Goal: Information Seeking & Learning: Learn about a topic

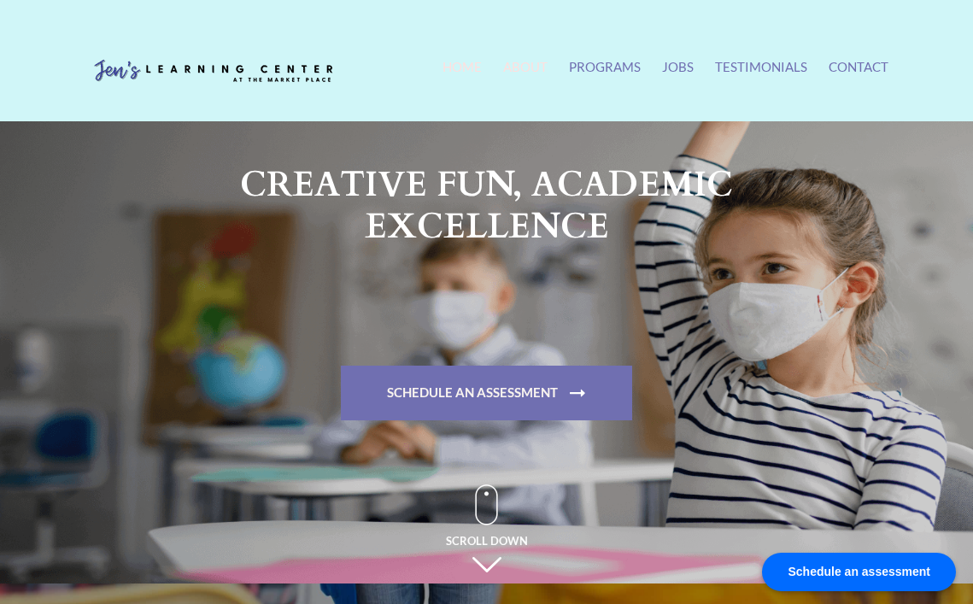
click at [535, 73] on link "About" at bounding box center [525, 77] width 44 height 37
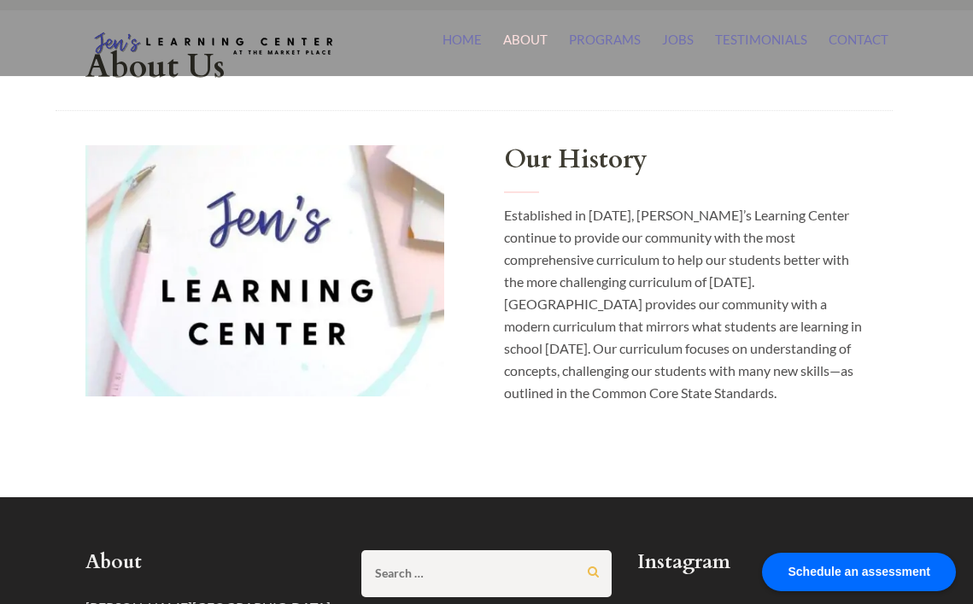
scroll to position [30, 0]
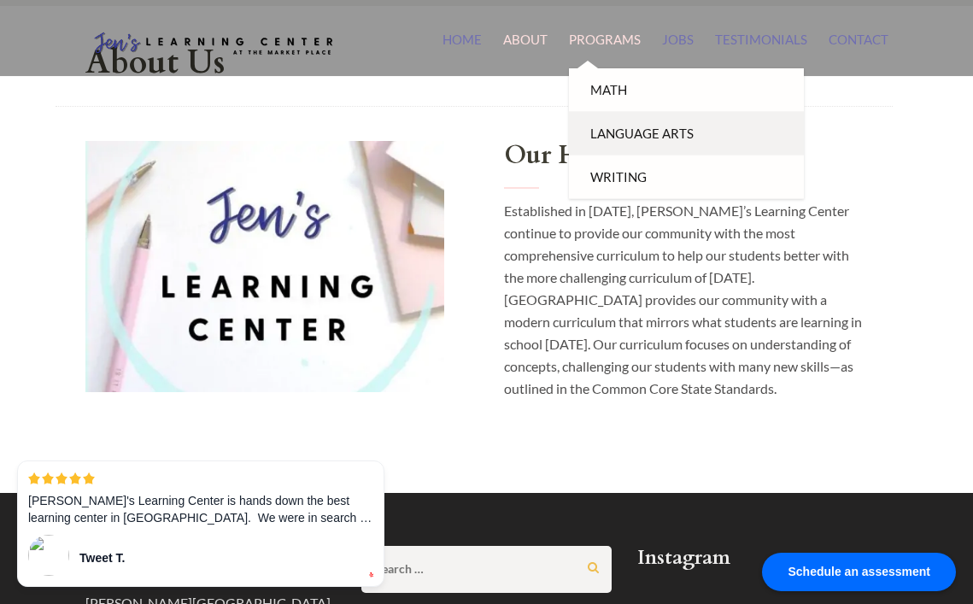
click at [603, 118] on link "Language Arts" at bounding box center [686, 134] width 235 height 44
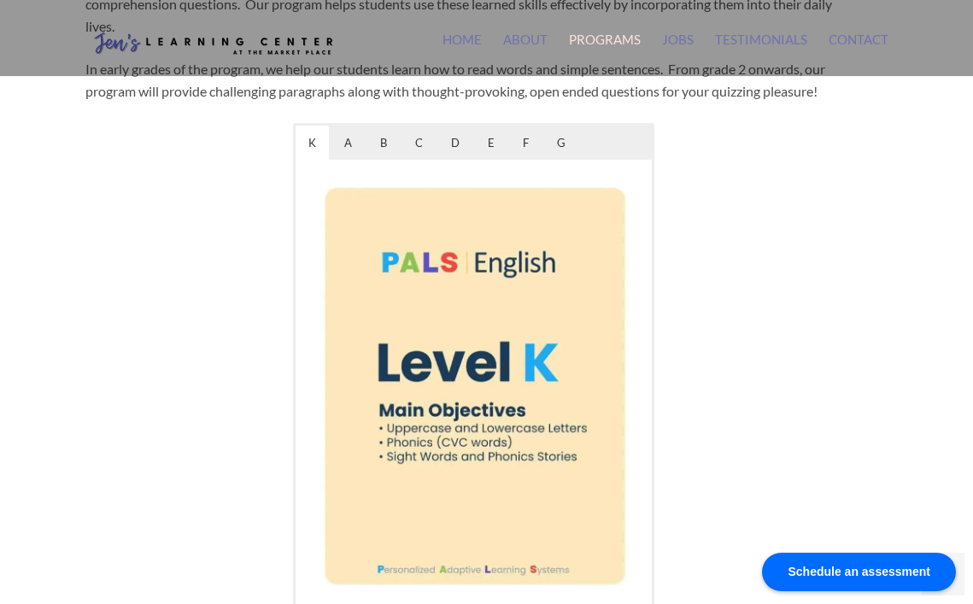
scroll to position [930, 0]
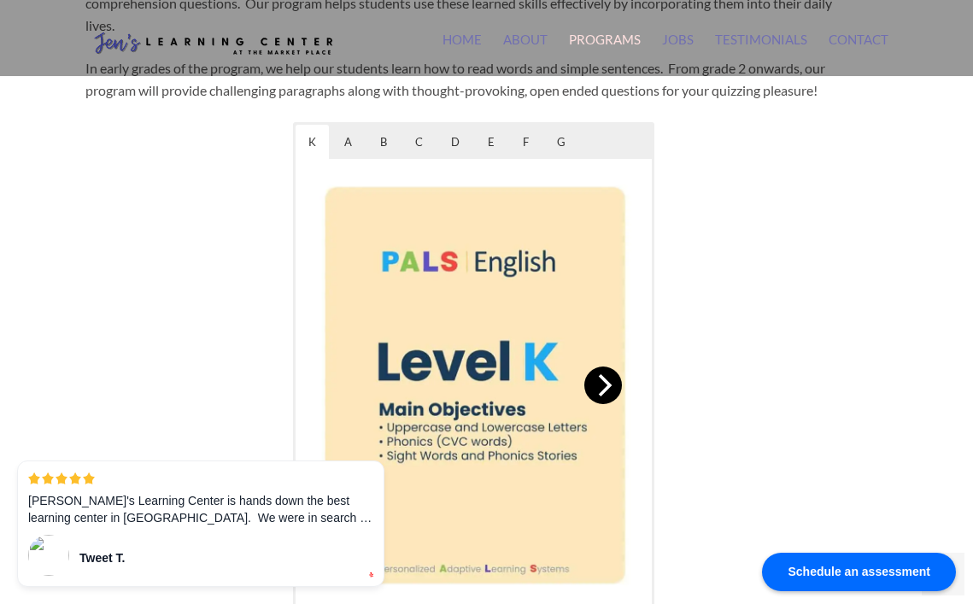
click at [607, 378] on button "Next" at bounding box center [603, 385] width 38 height 38
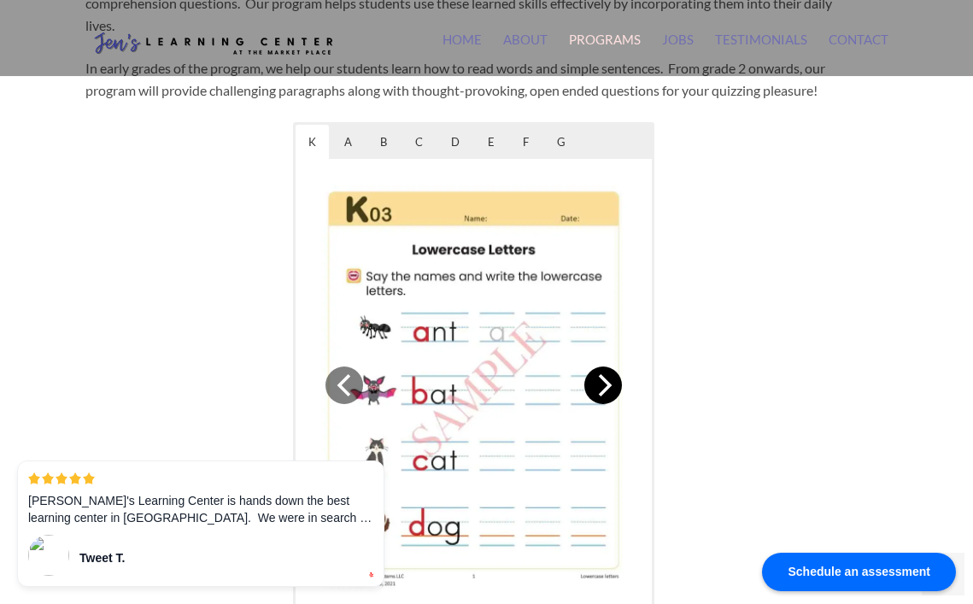
click at [610, 374] on icon "Next" at bounding box center [603, 385] width 22 height 22
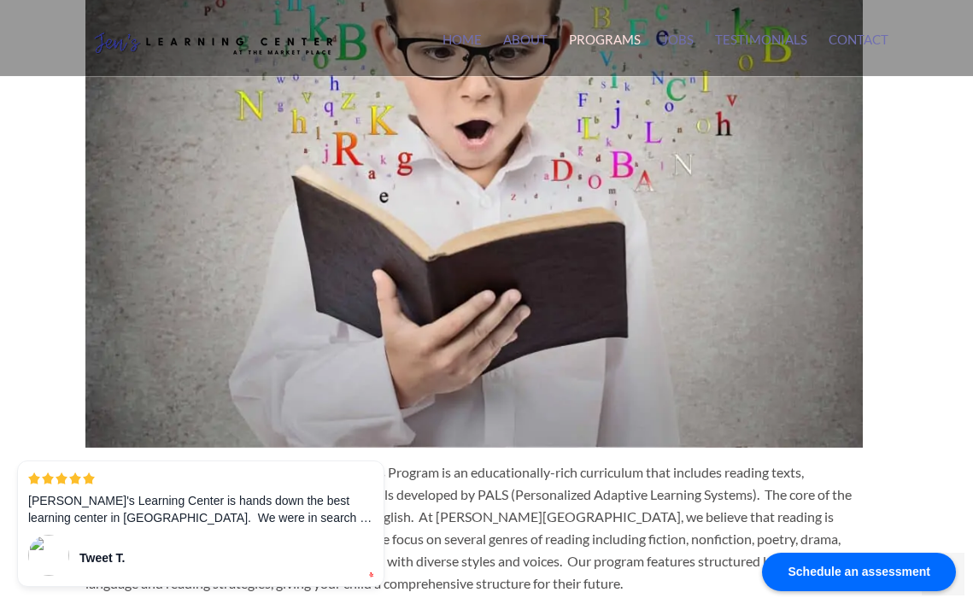
scroll to position [132, 0]
